Goal: Use online tool/utility: Use online tool/utility

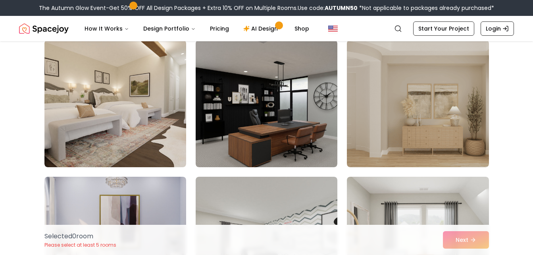
scroll to position [67, 0]
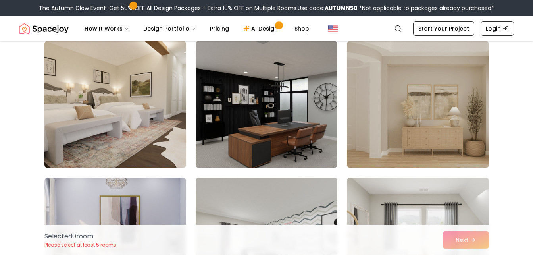
click at [167, 110] on img at bounding box center [115, 104] width 149 height 133
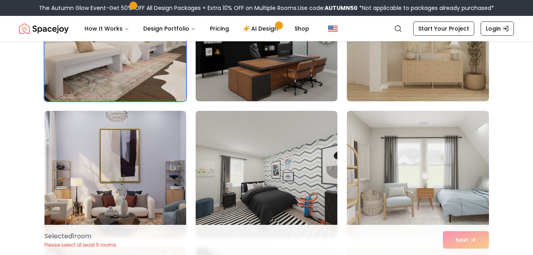
scroll to position [133, 0]
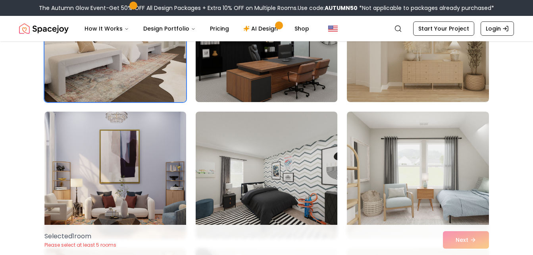
click at [234, 84] on img at bounding box center [266, 38] width 149 height 133
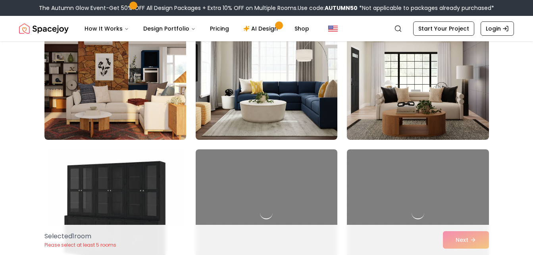
scroll to position [355, 0]
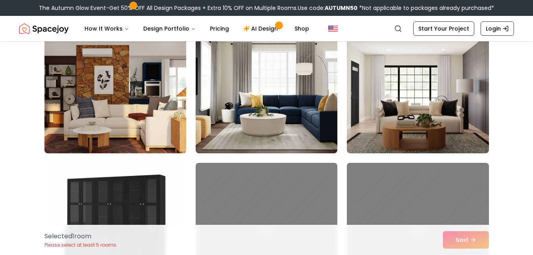
click at [151, 134] on img at bounding box center [115, 89] width 149 height 133
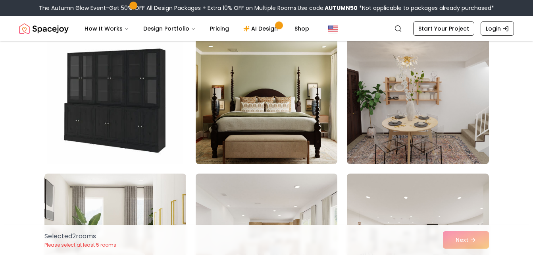
scroll to position [447, 0]
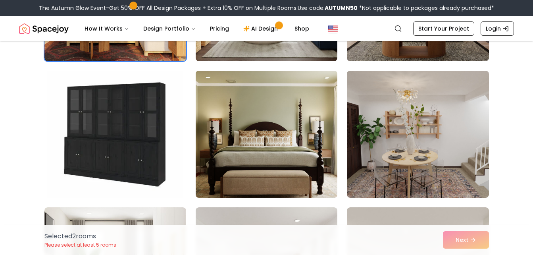
click at [322, 138] on img at bounding box center [266, 134] width 149 height 133
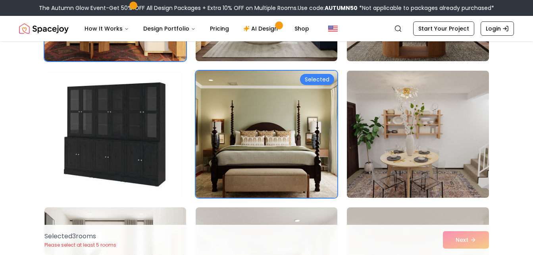
click at [375, 156] on img at bounding box center [418, 134] width 149 height 133
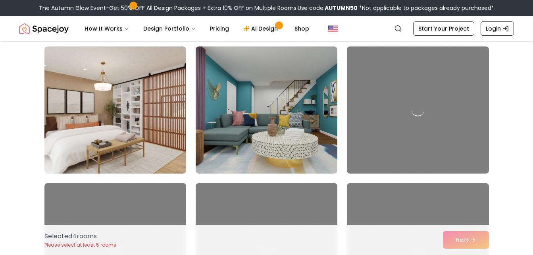
scroll to position [882, 0]
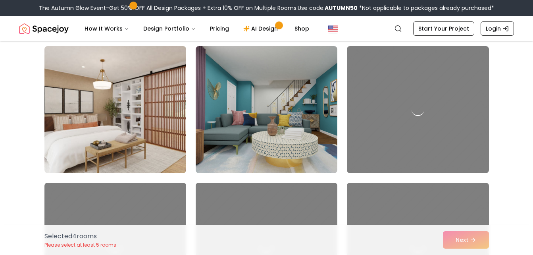
click at [173, 120] on img at bounding box center [115, 109] width 149 height 133
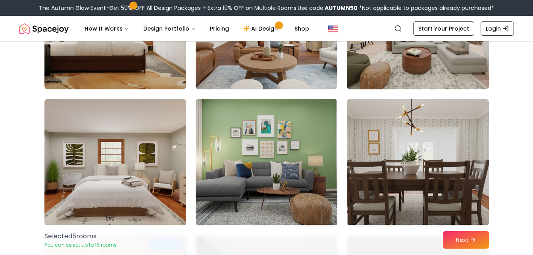
scroll to position [690, 0]
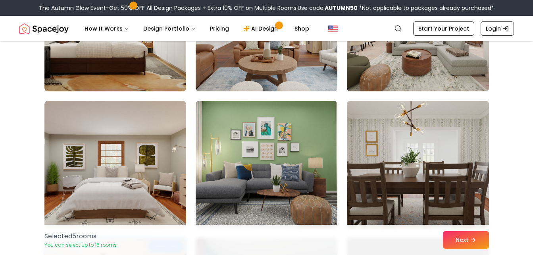
click at [375, 152] on img at bounding box center [418, 164] width 149 height 133
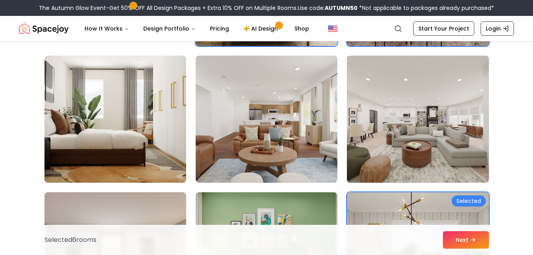
scroll to position [600, 0]
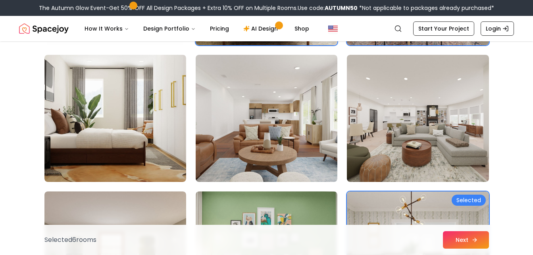
click at [447, 237] on button "Next" at bounding box center [466, 239] width 46 height 17
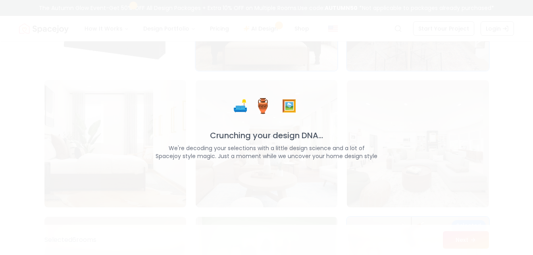
scroll to position [625, 0]
